Goal: Information Seeking & Learning: Stay updated

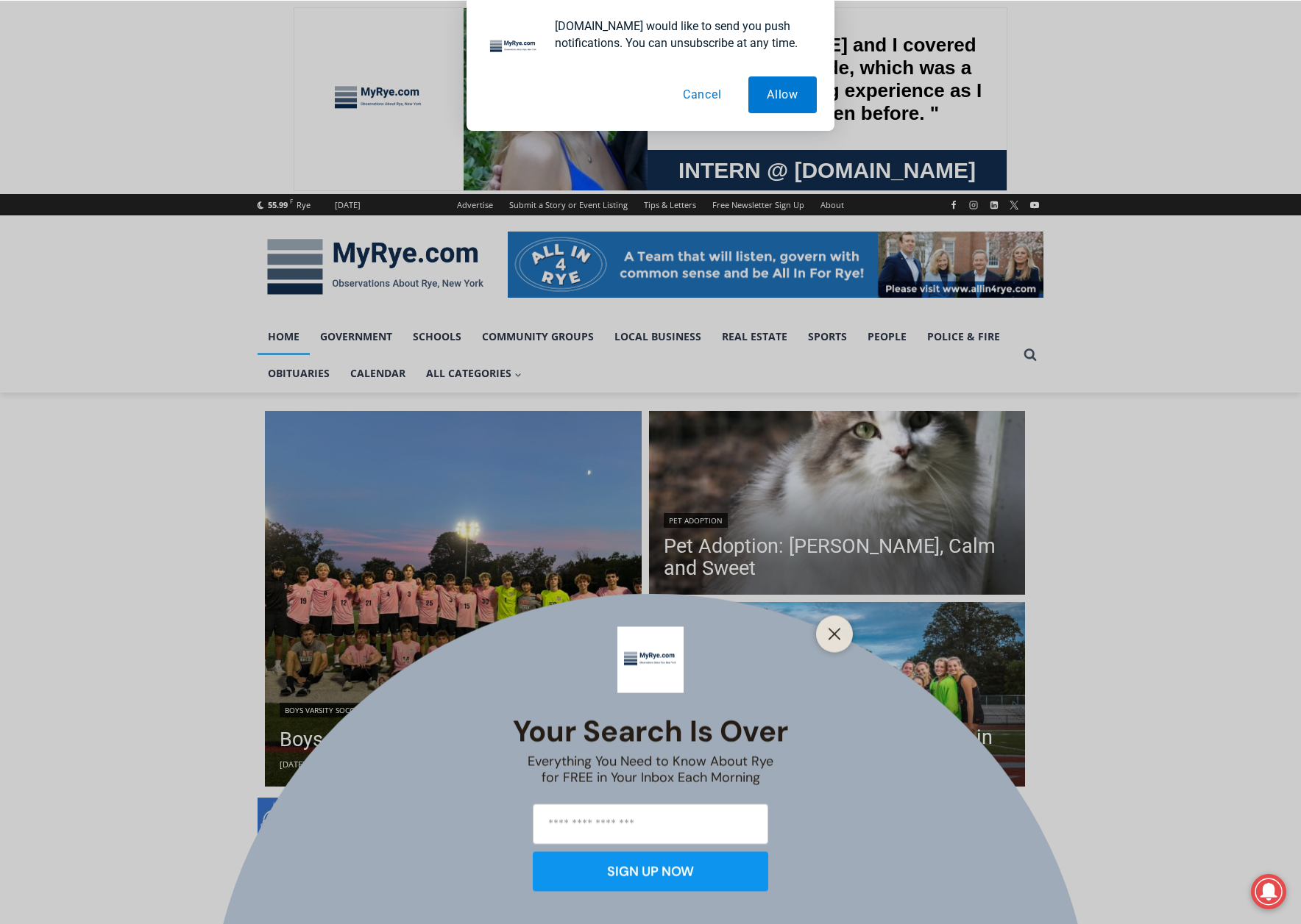
click at [446, 750] on div "Your Search is Over Everything You Need to Know About Rye for FREE in Your Inbo…" at bounding box center [650, 462] width 1301 height 924
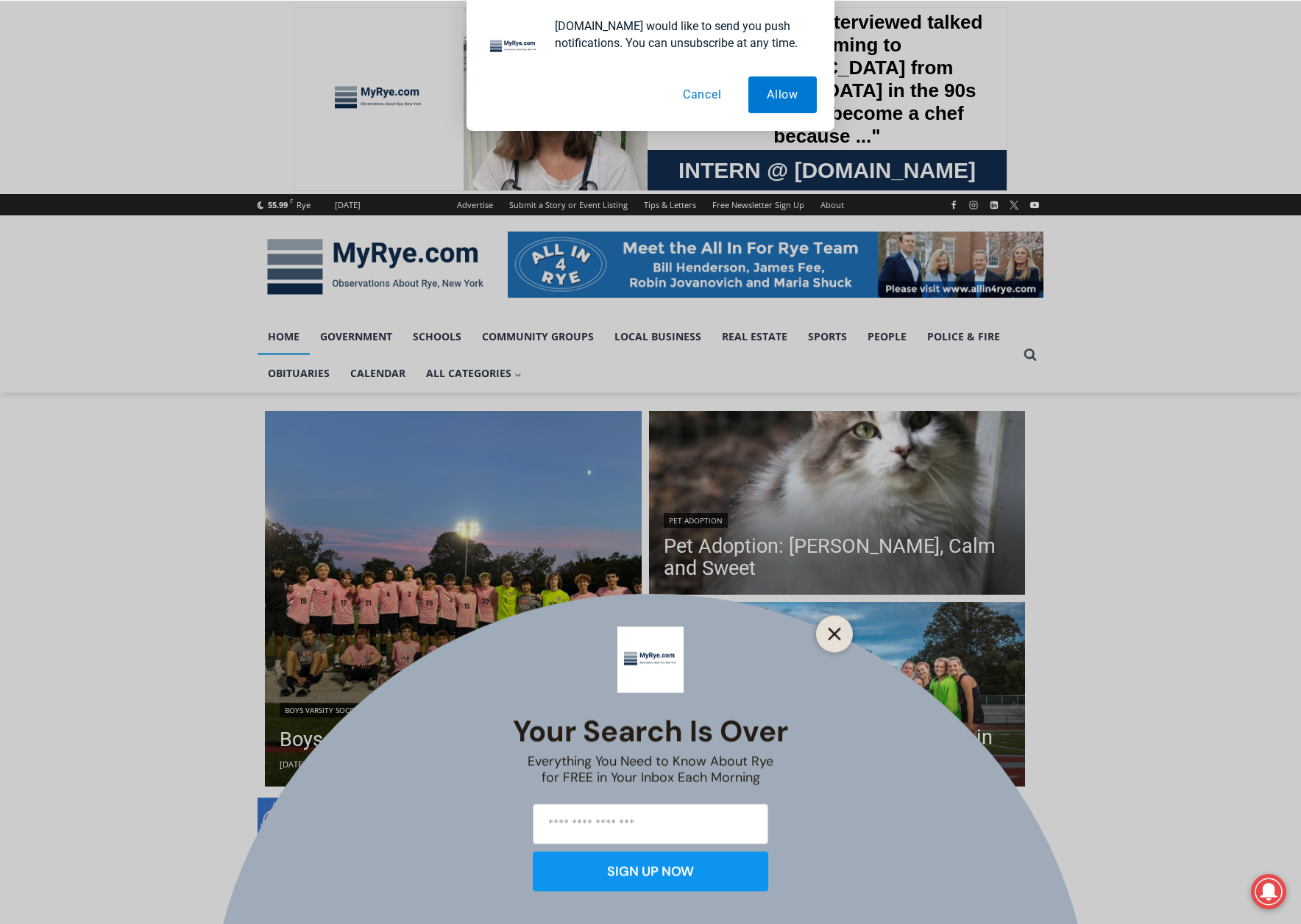
click at [833, 630] on icon "Close" at bounding box center [834, 634] width 13 height 13
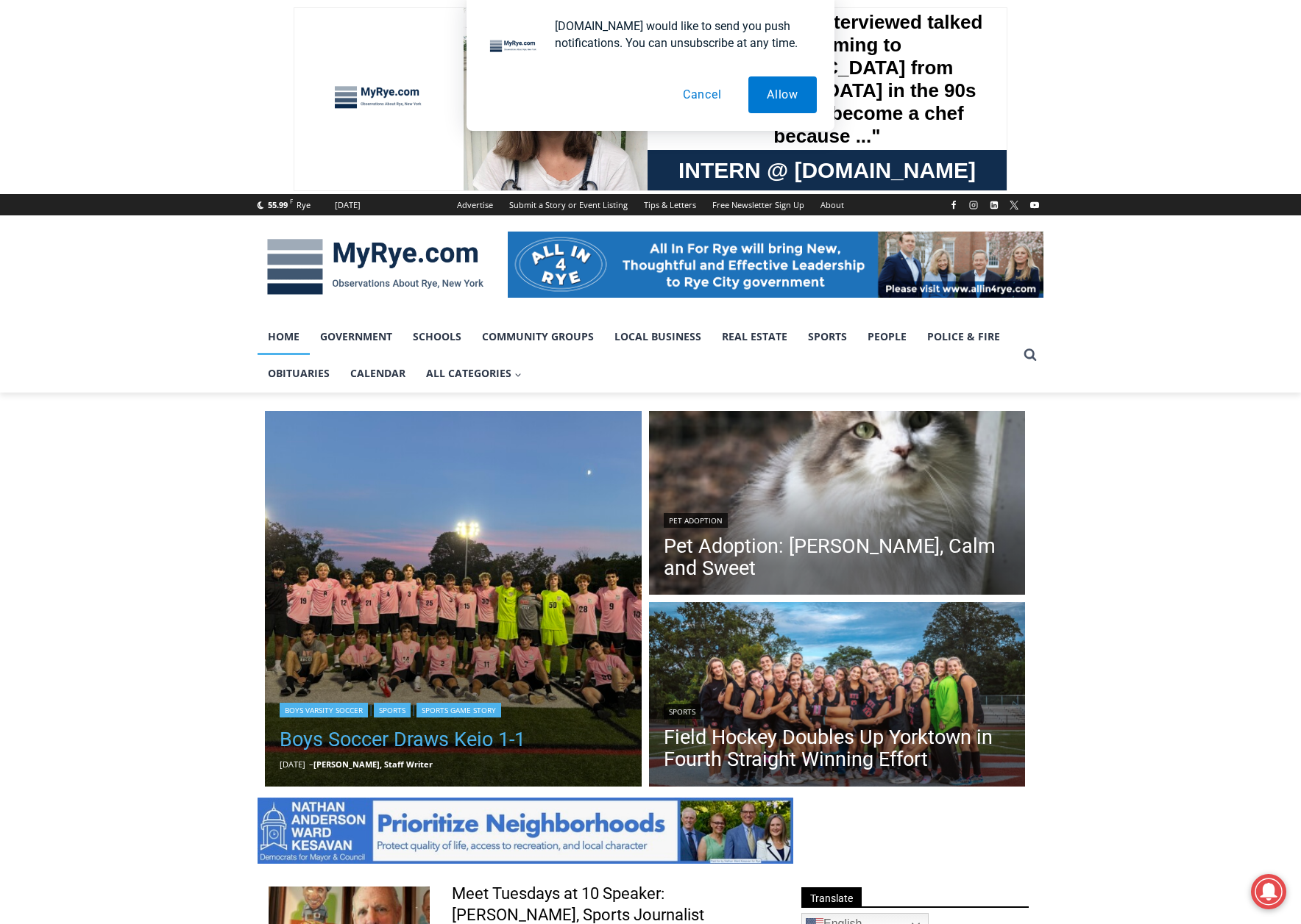
click at [432, 750] on link "Boys Soccer Draws Keio 1-1" at bounding box center [402, 740] width 246 height 29
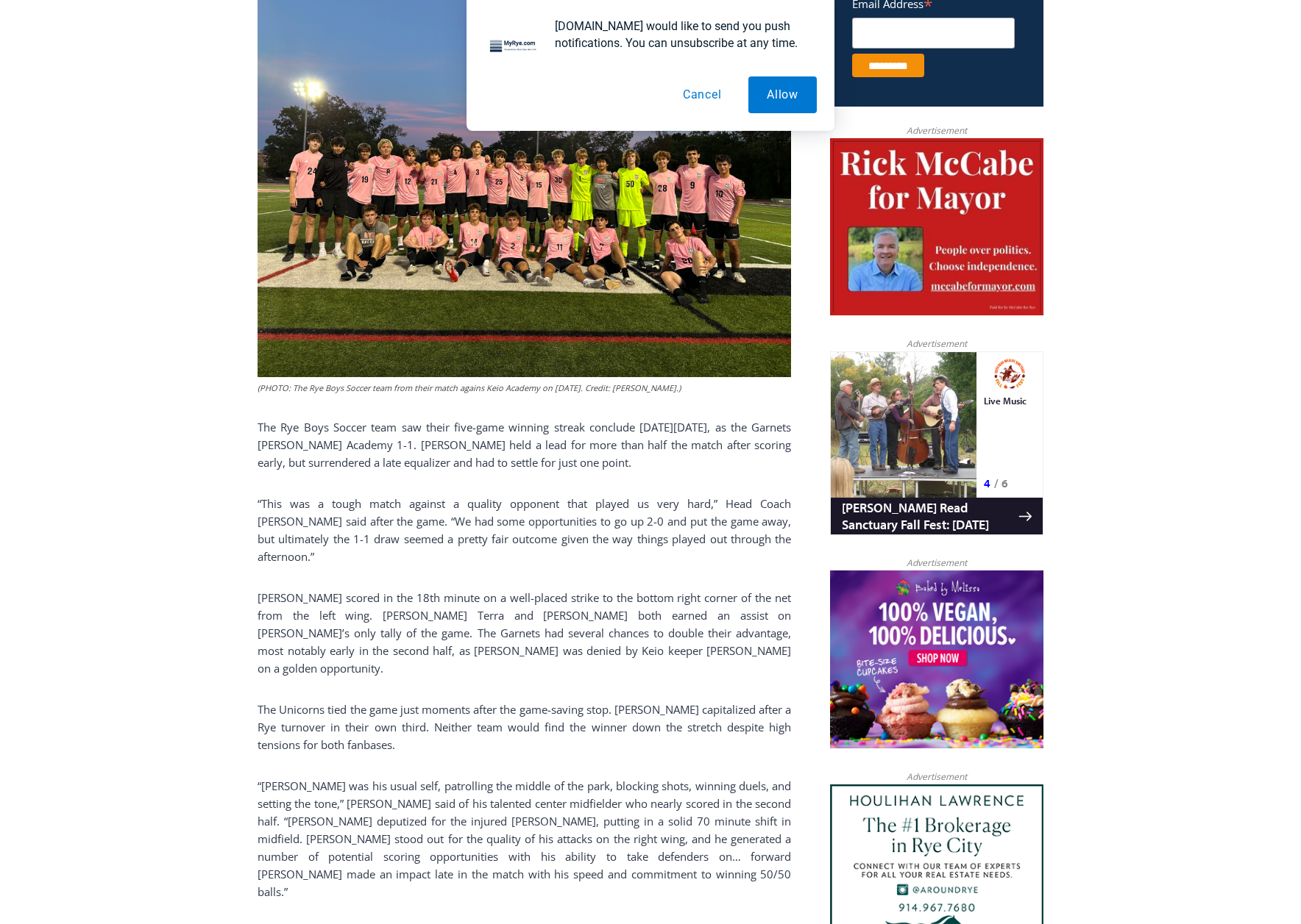
scroll to position [367, 0]
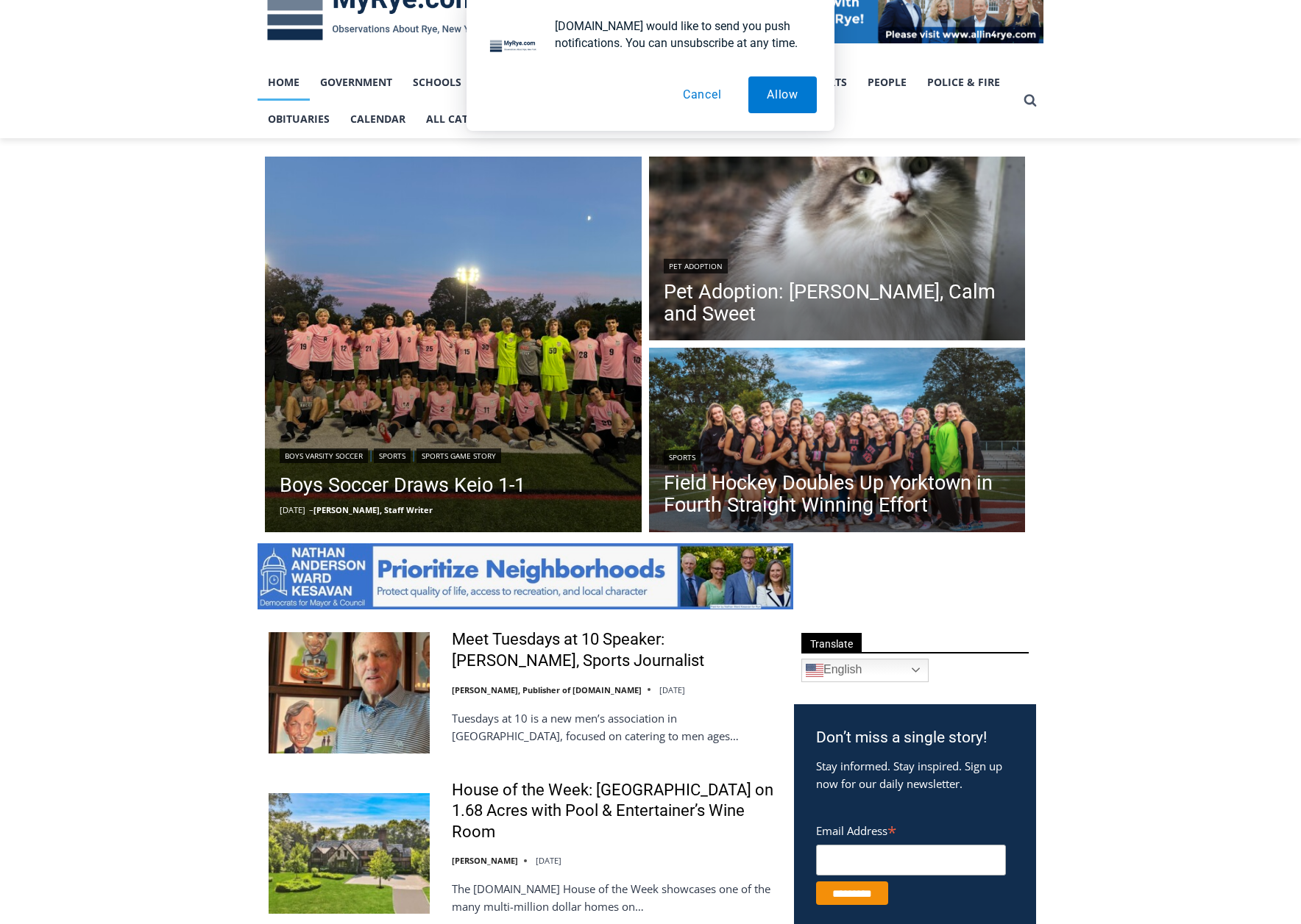
scroll to position [294, 0]
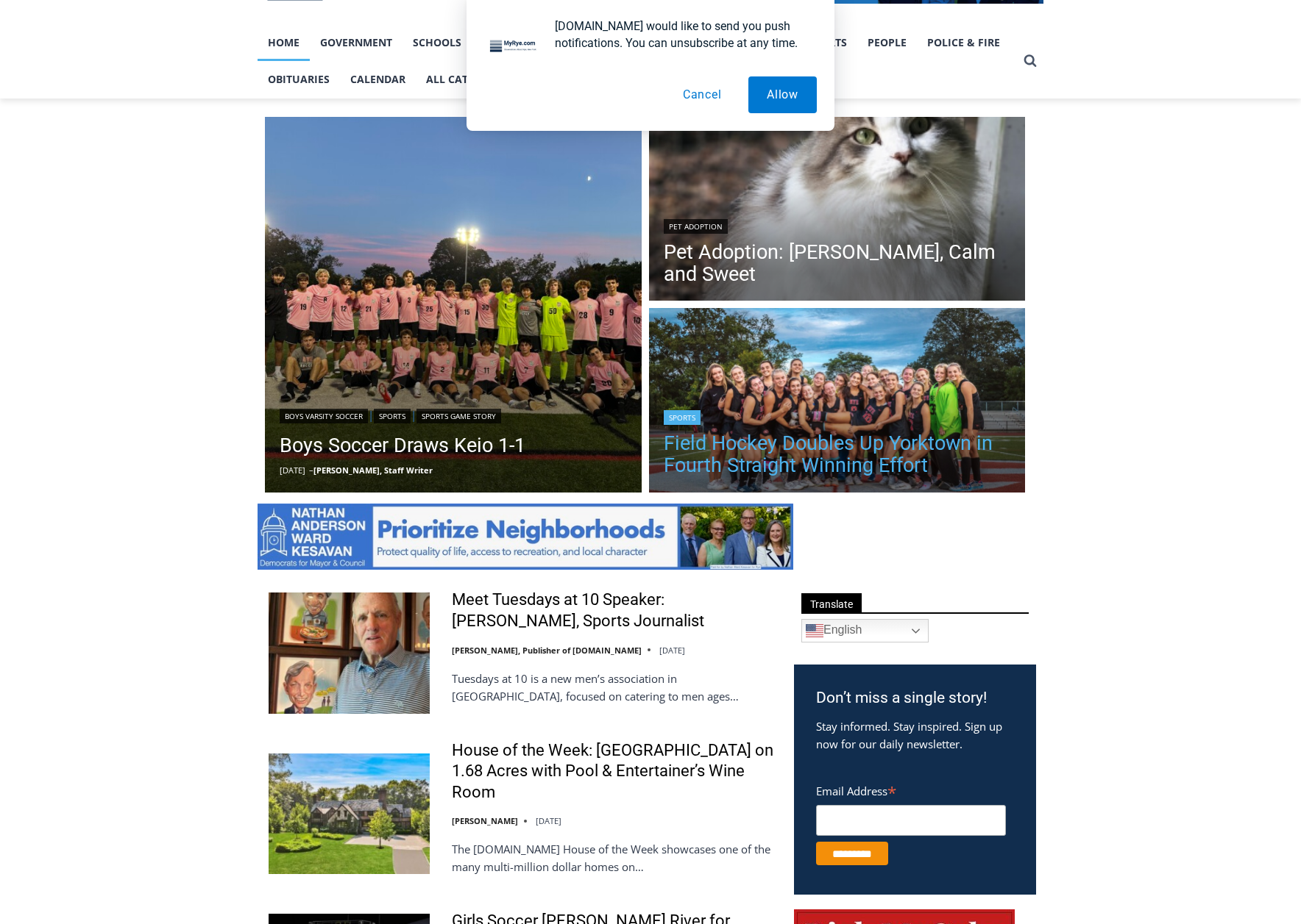
click at [899, 451] on link "Field Hockey Doubles Up Yorktown in Fourth Straight Winning Effort" at bounding box center [838, 454] width 347 height 44
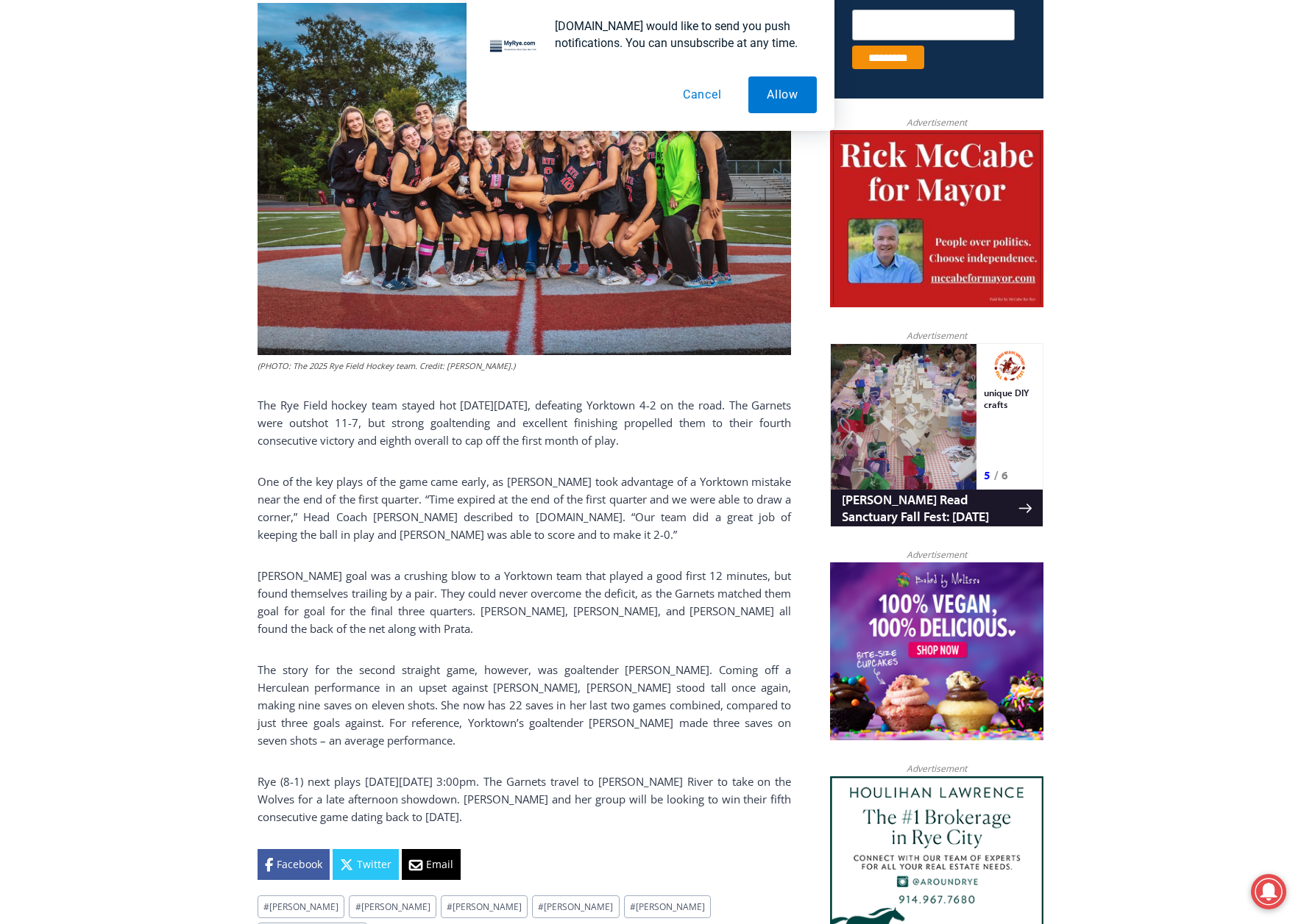
scroll to position [735, 0]
